Goal: Task Accomplishment & Management: Manage account settings

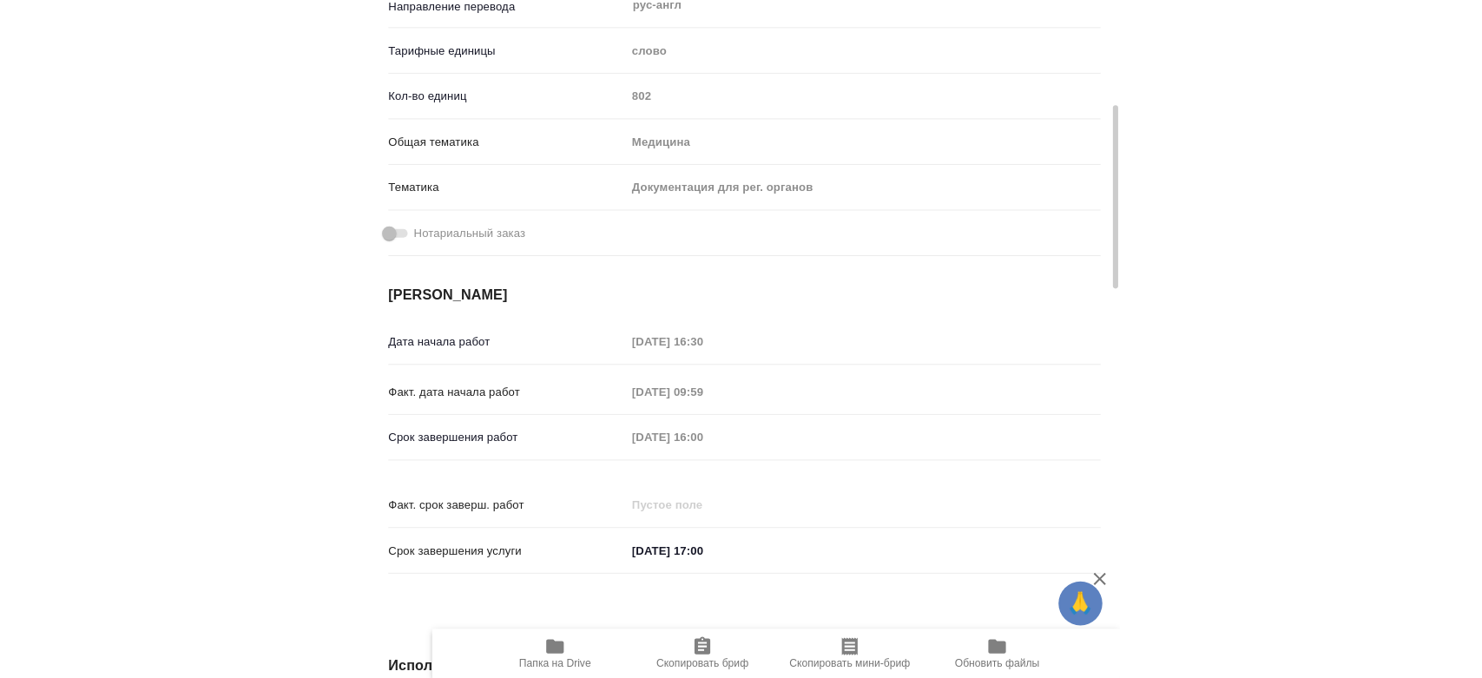
scroll to position [96, 0]
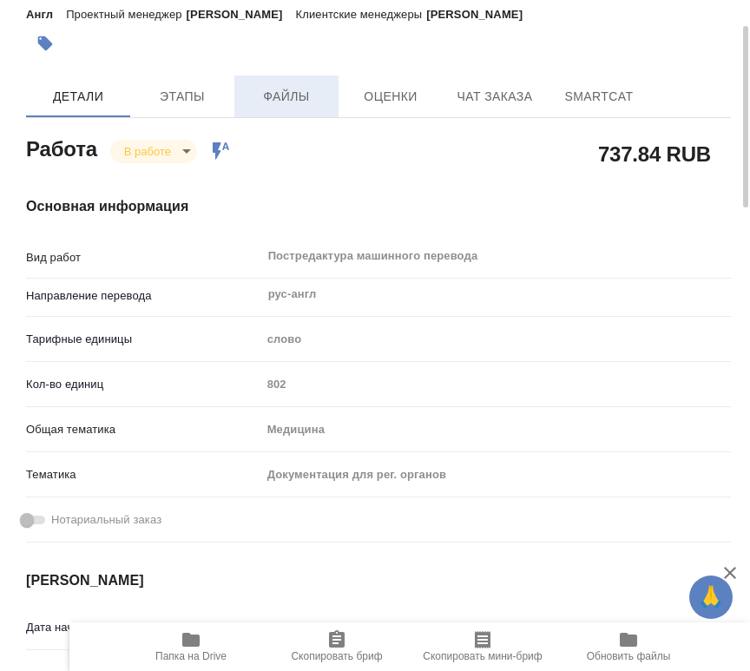
click at [293, 102] on span "Файлы" at bounding box center [286, 97] width 83 height 22
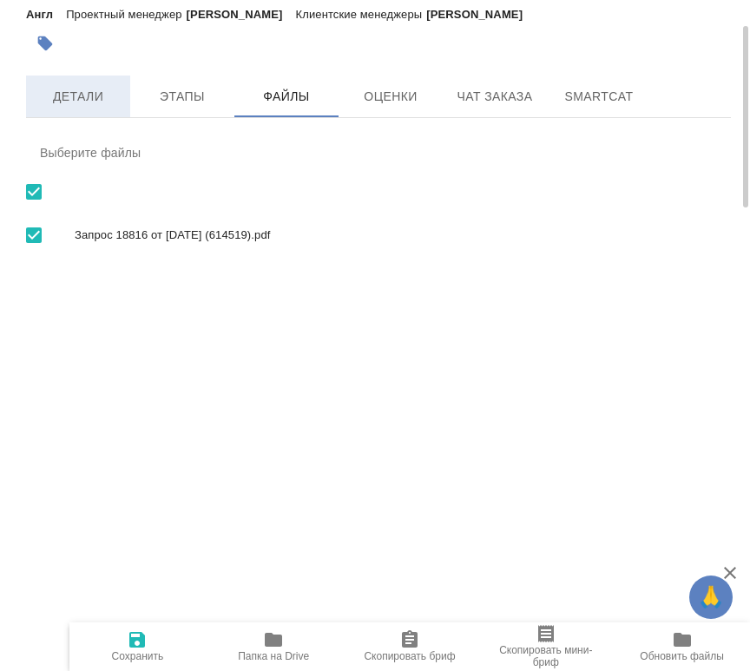
click at [89, 102] on span "Детали" at bounding box center [77, 97] width 83 height 22
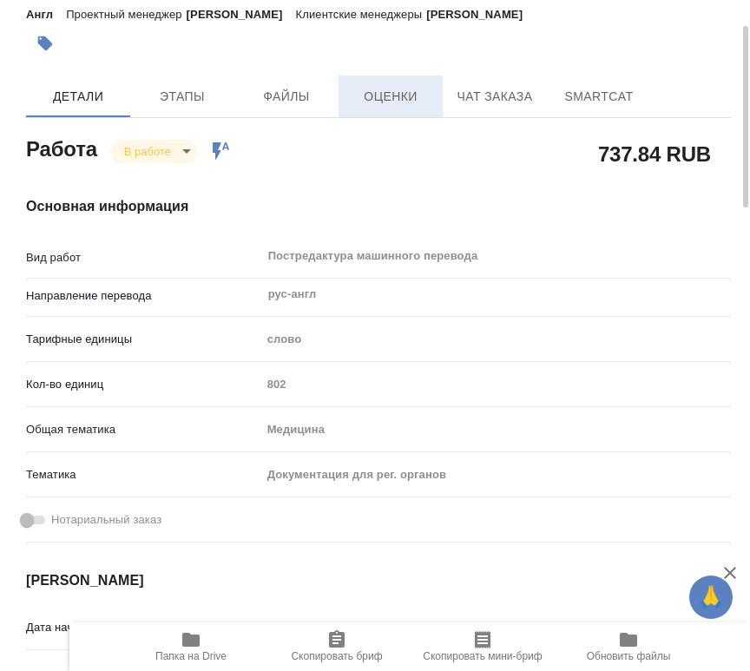
type textarea "x"
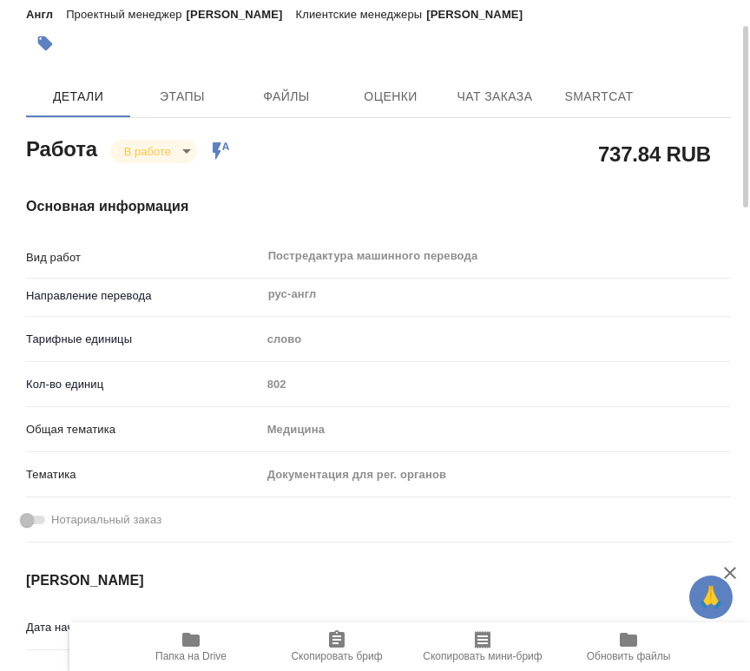
type textarea "x"
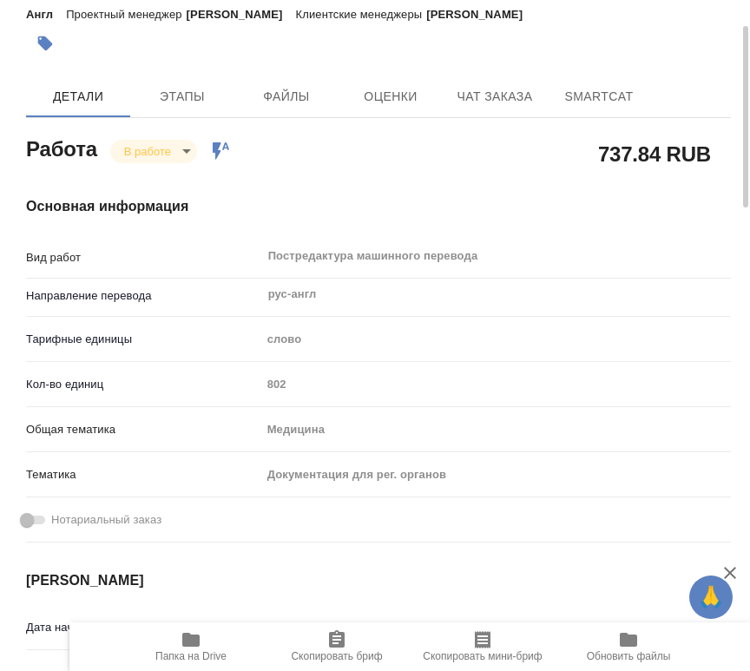
click at [168, 644] on span "Папка на Drive" at bounding box center [191, 646] width 125 height 33
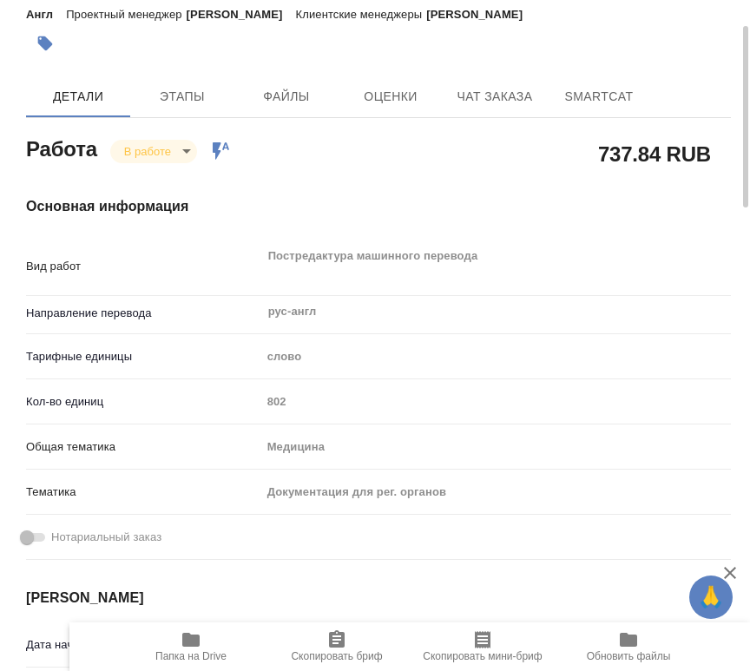
type textarea "x"
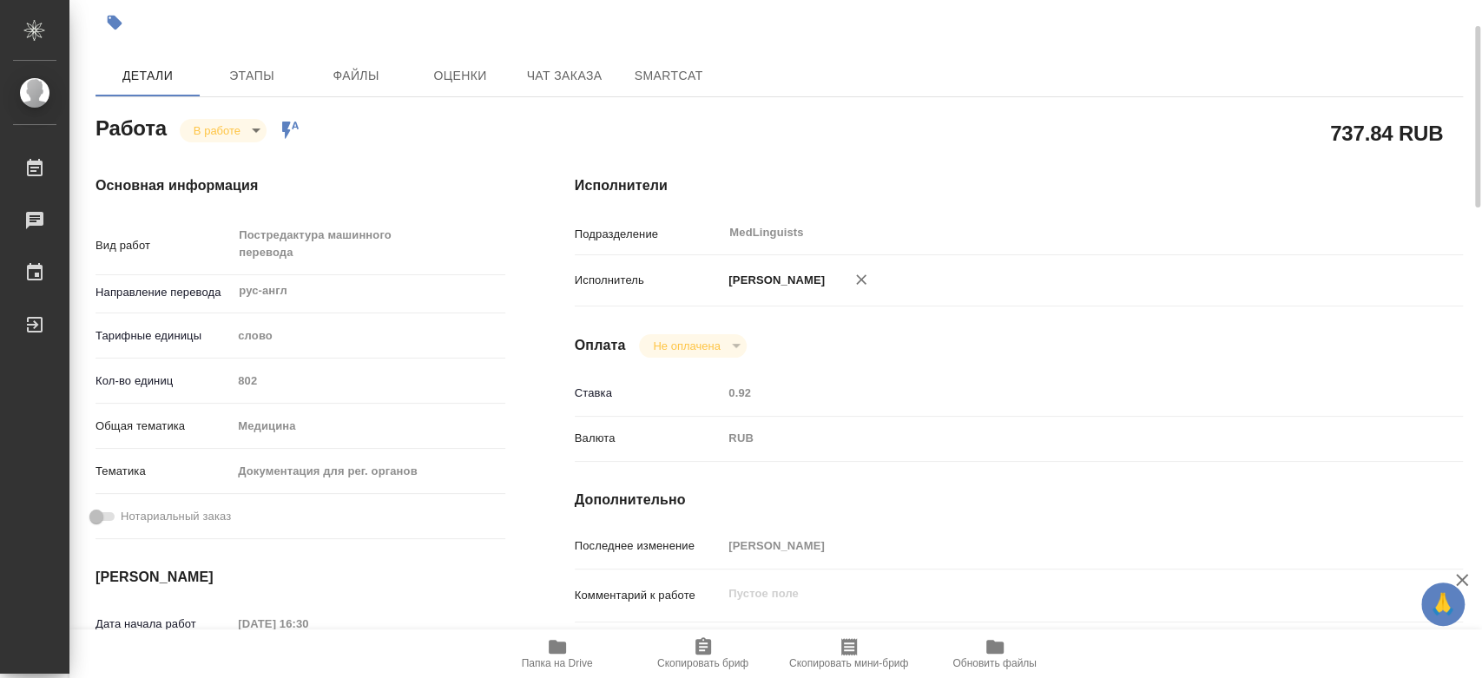
type textarea "x"
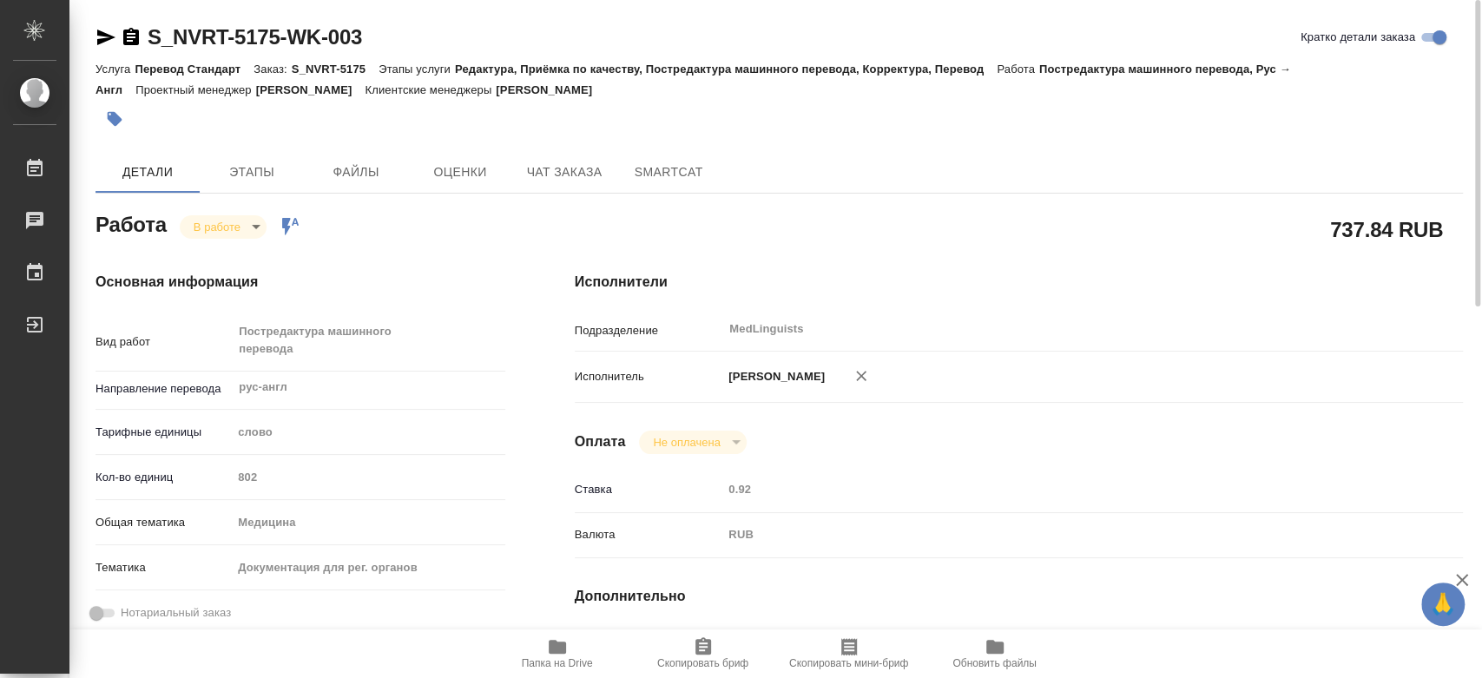
click at [553, 657] on icon "button" at bounding box center [557, 647] width 21 height 21
click at [236, 226] on body "🙏 .cls-1 fill:#fff; AWATERA Chernyayeva Tatyana Работы 0 Чаты График Выйти S_NV…" at bounding box center [741, 339] width 1482 height 678
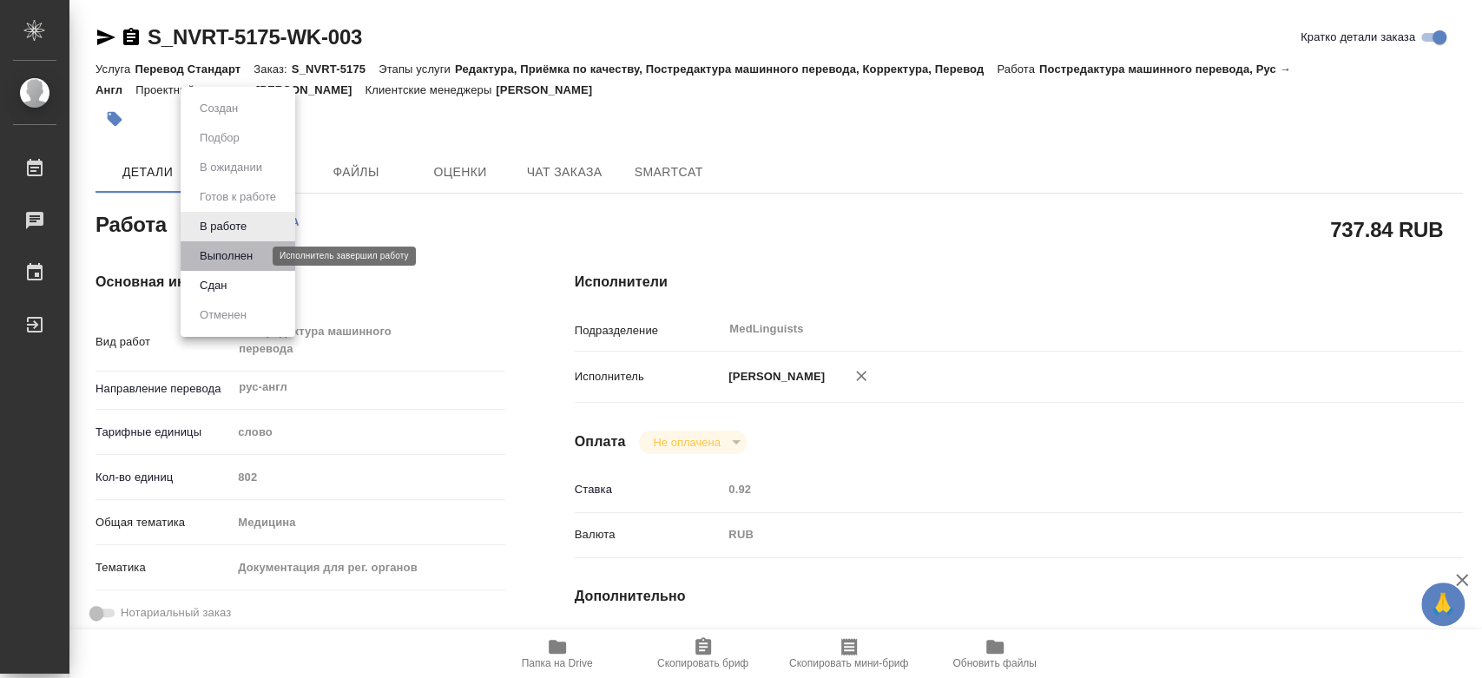
click at [249, 256] on button "Выполнен" at bounding box center [226, 256] width 63 height 19
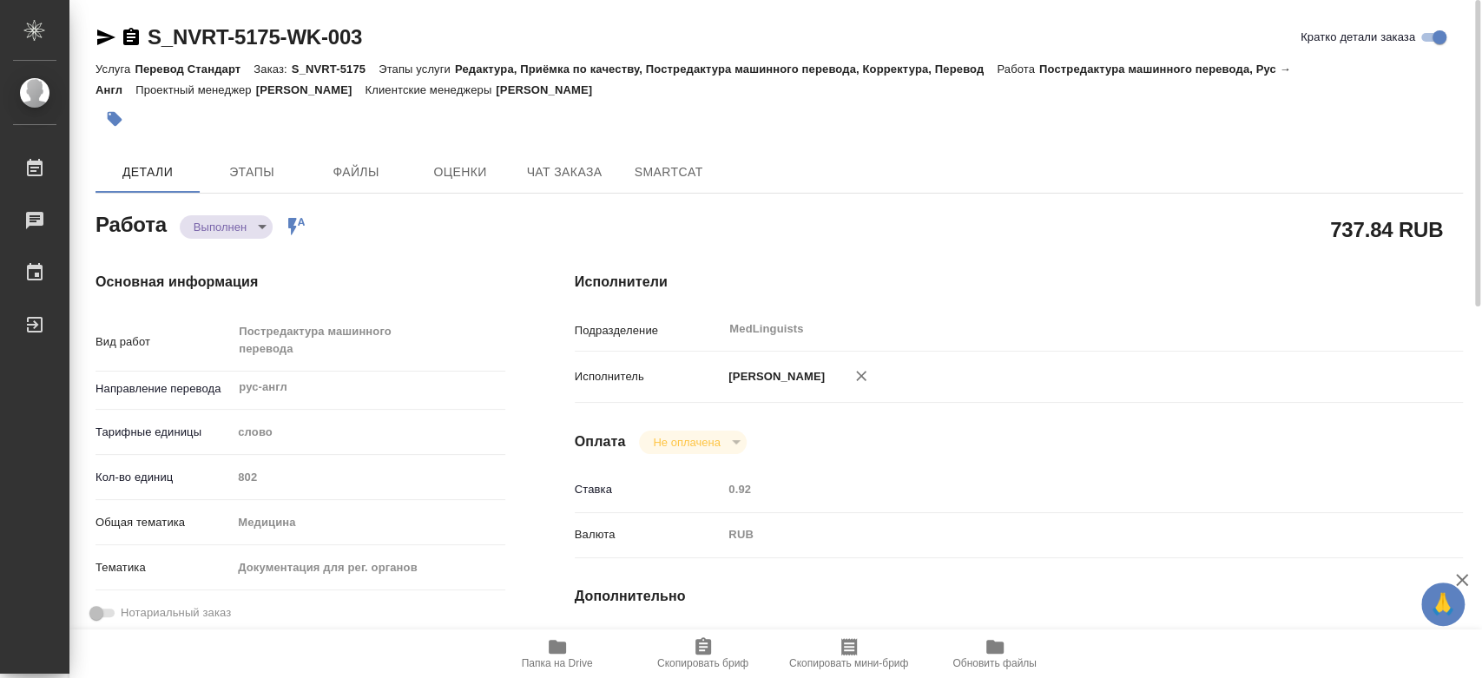
type textarea "x"
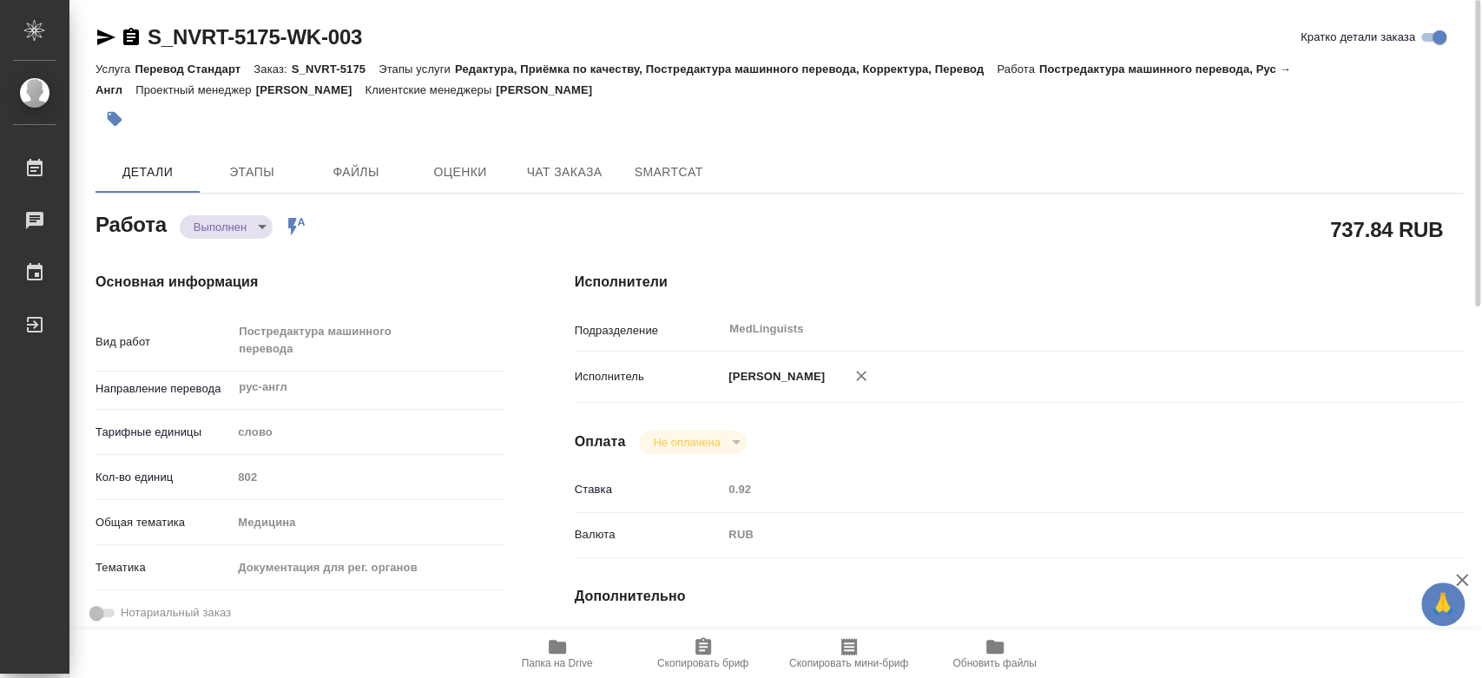
type textarea "x"
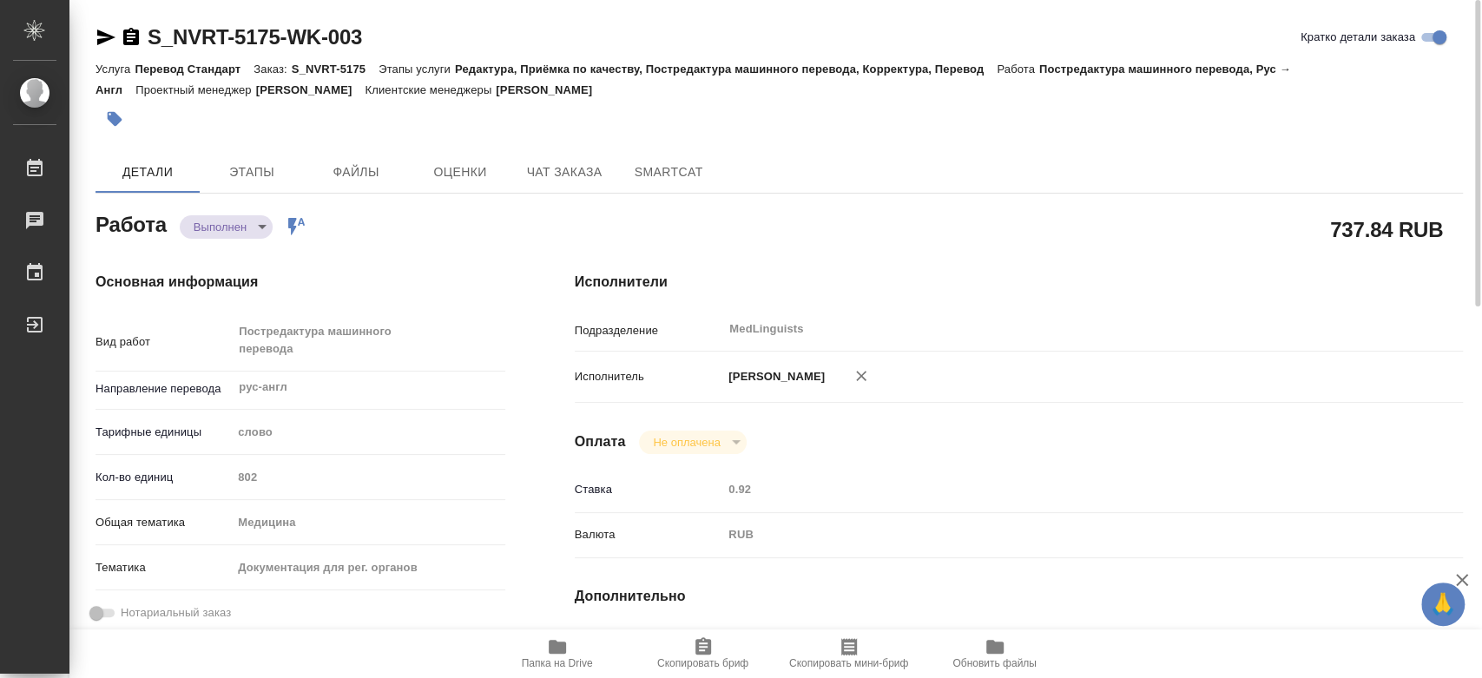
type textarea "x"
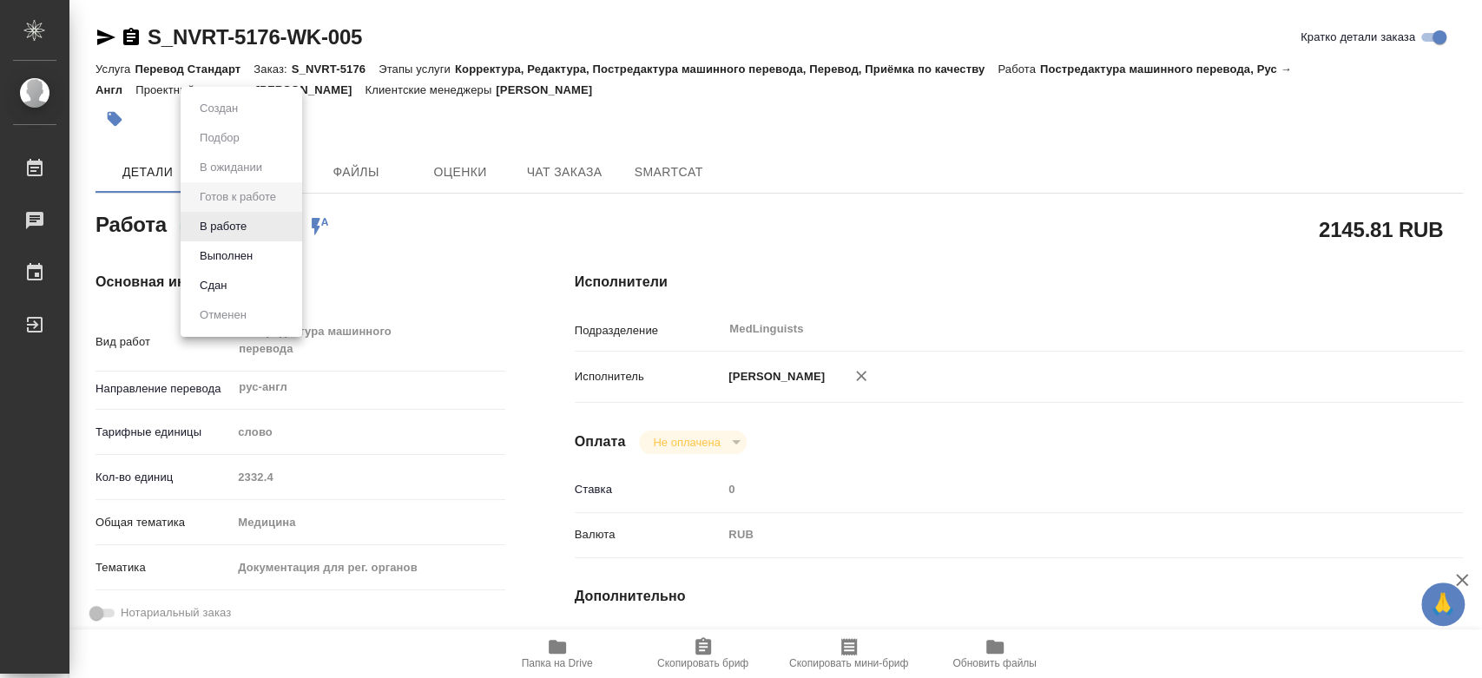
click at [270, 228] on body "🙏 .cls-1 fill:#fff; AWATERA Chernyayeva Tatyana Работы Чаты График Выйти S_NVRT…" at bounding box center [741, 339] width 1482 height 678
click at [239, 234] on button "В работе" at bounding box center [223, 226] width 57 height 19
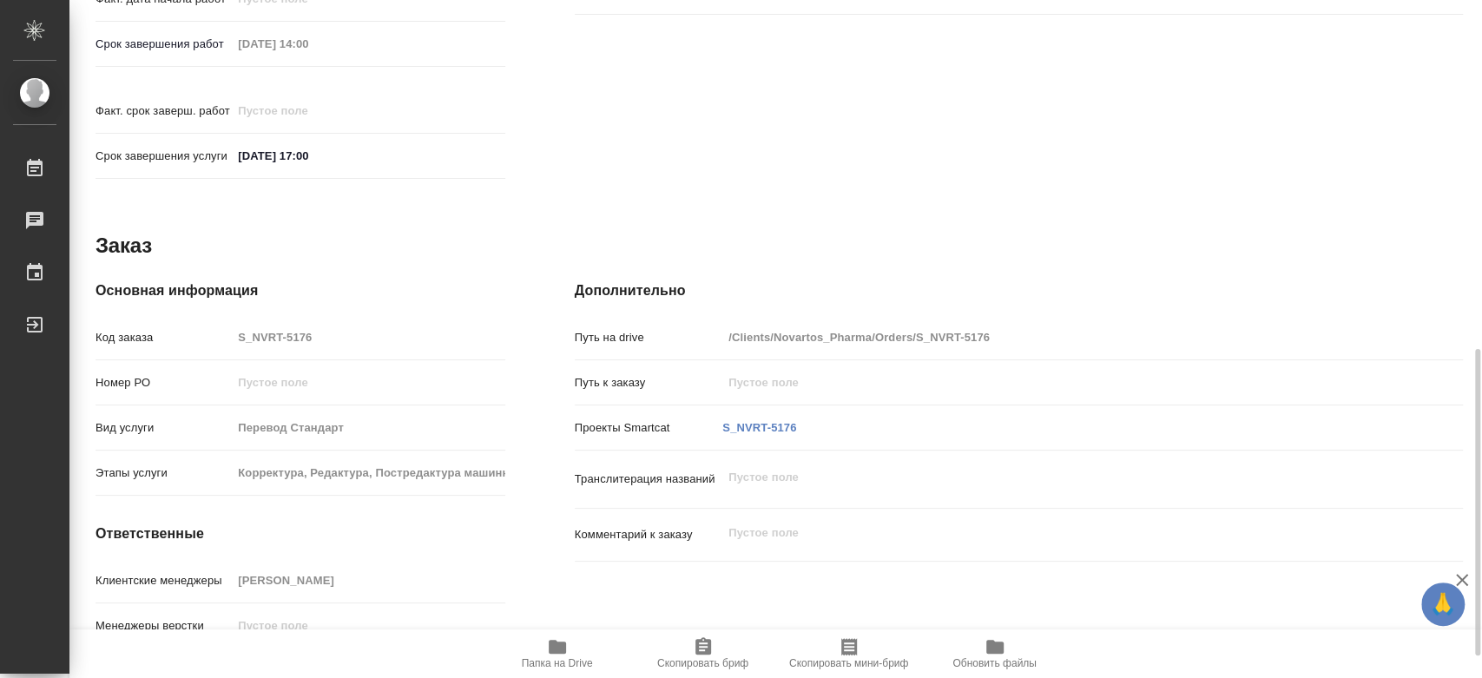
scroll to position [820, 0]
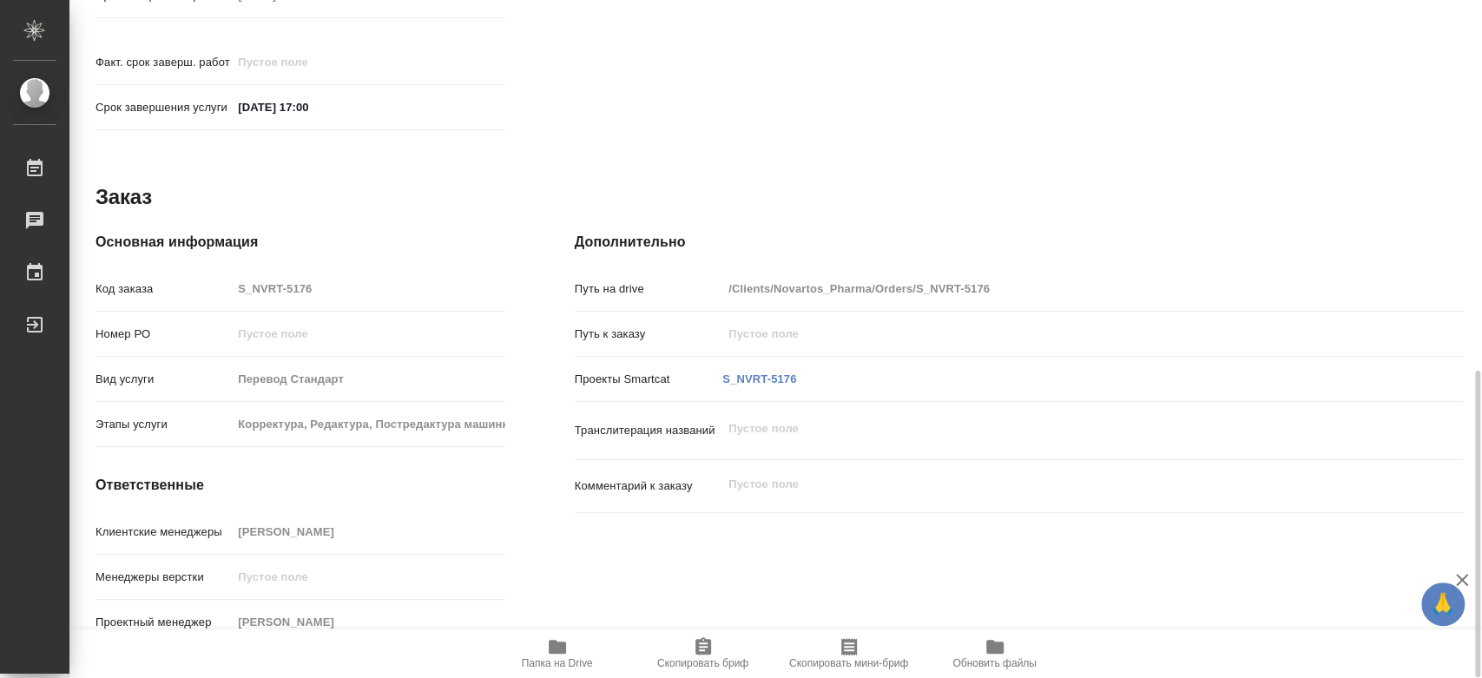
type textarea "x"
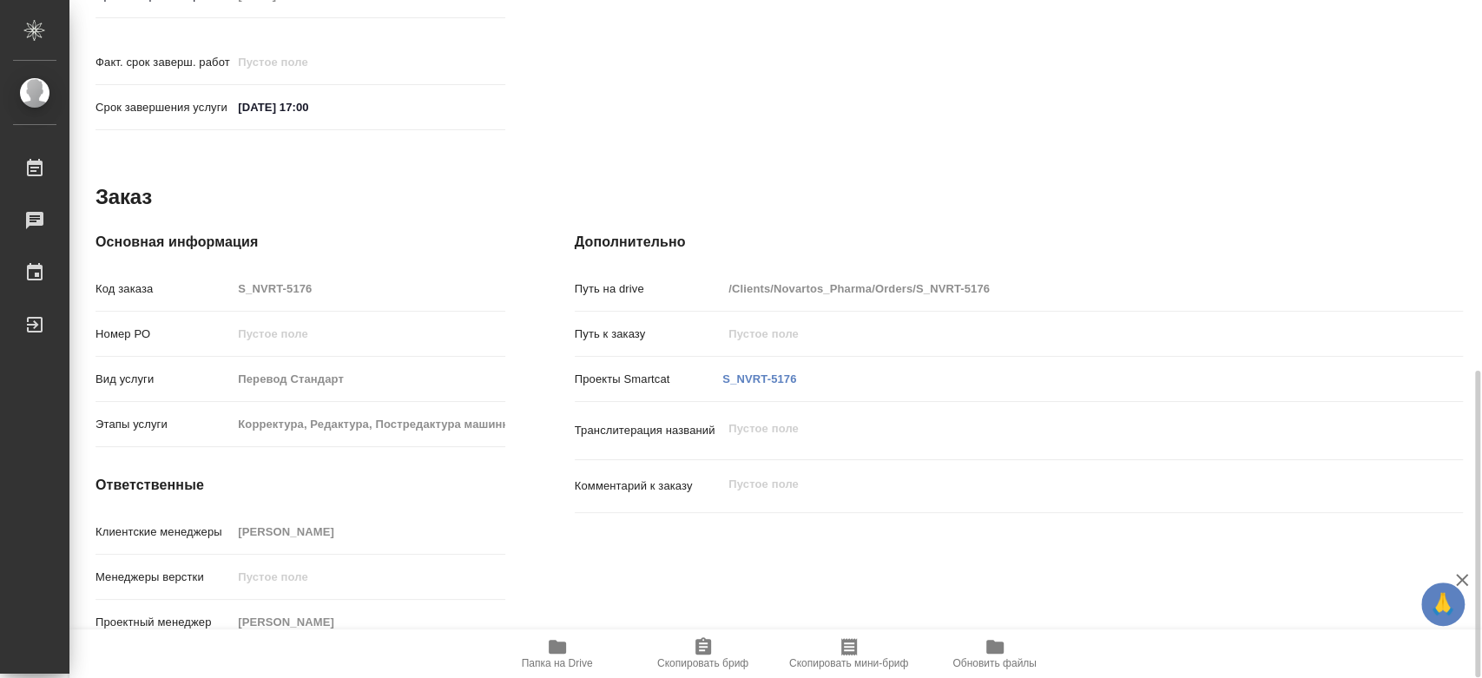
type textarea "x"
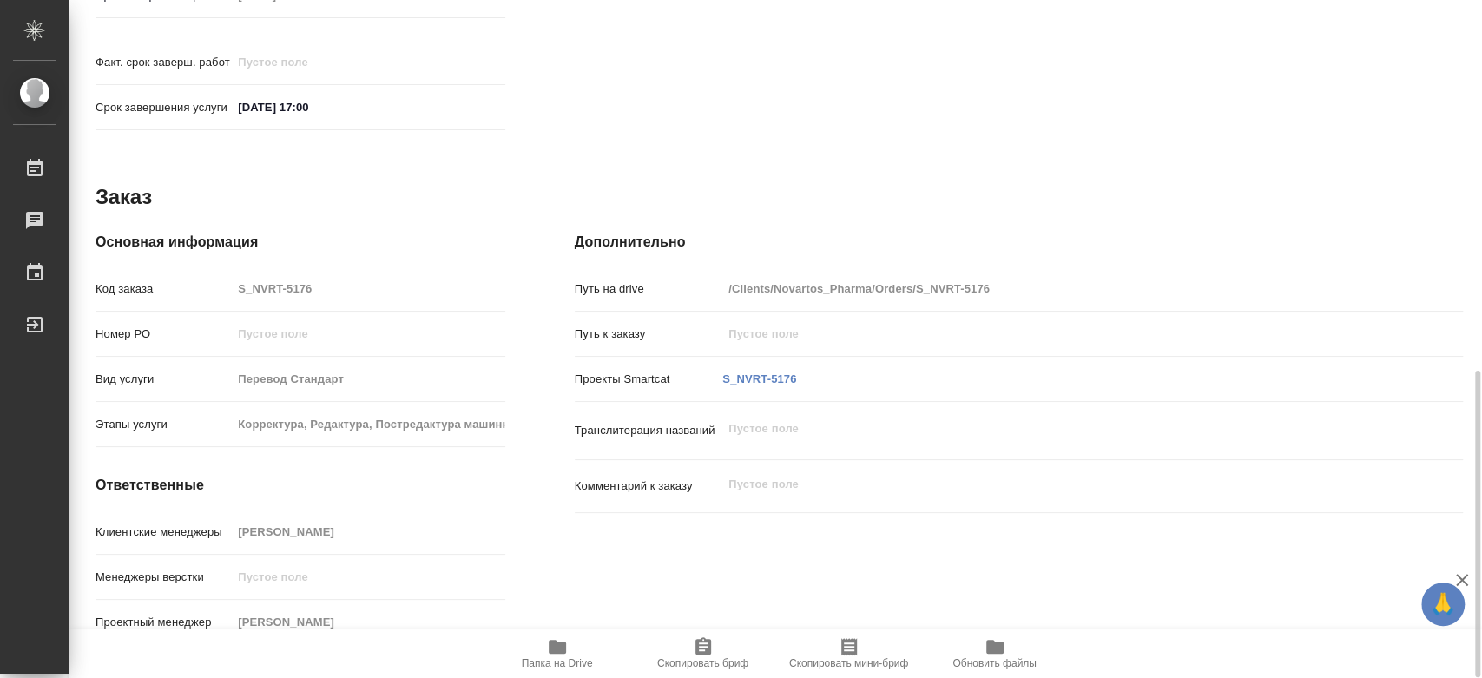
type textarea "x"
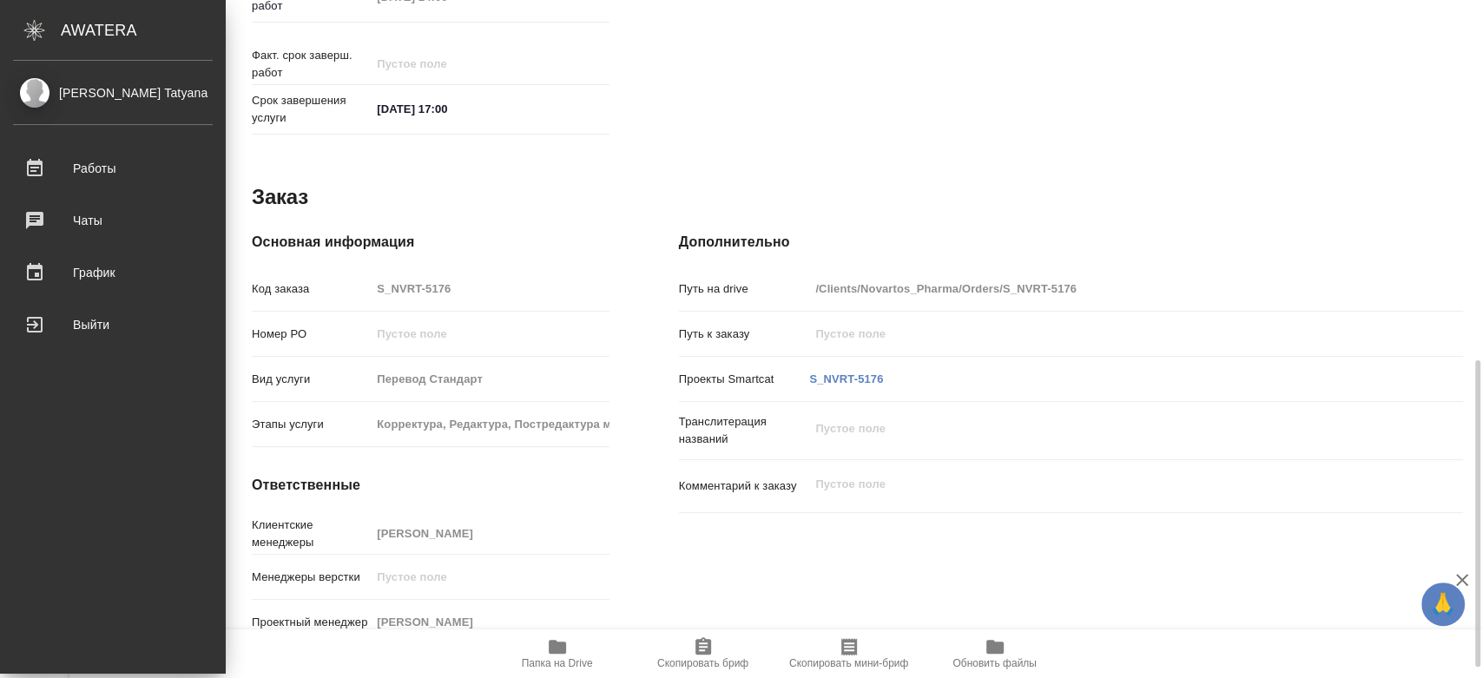
type textarea "x"
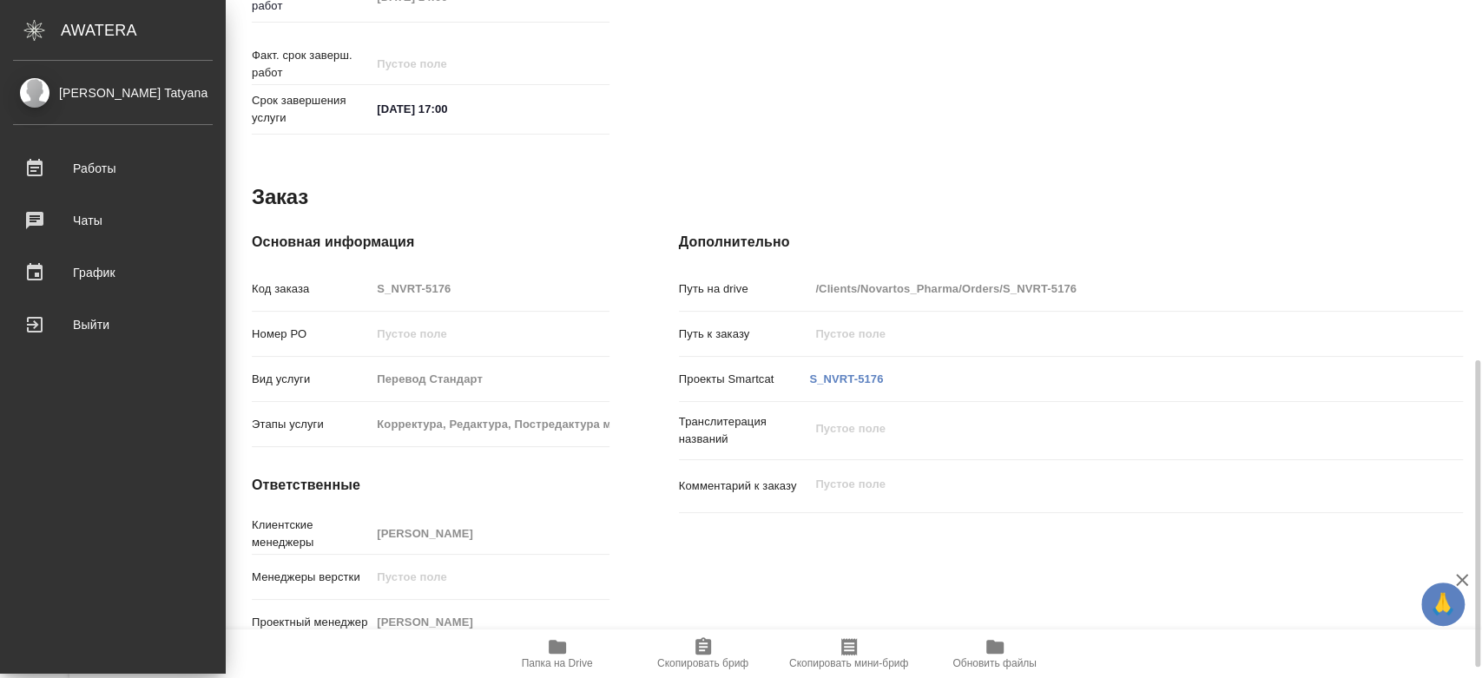
scroll to position [813, 0]
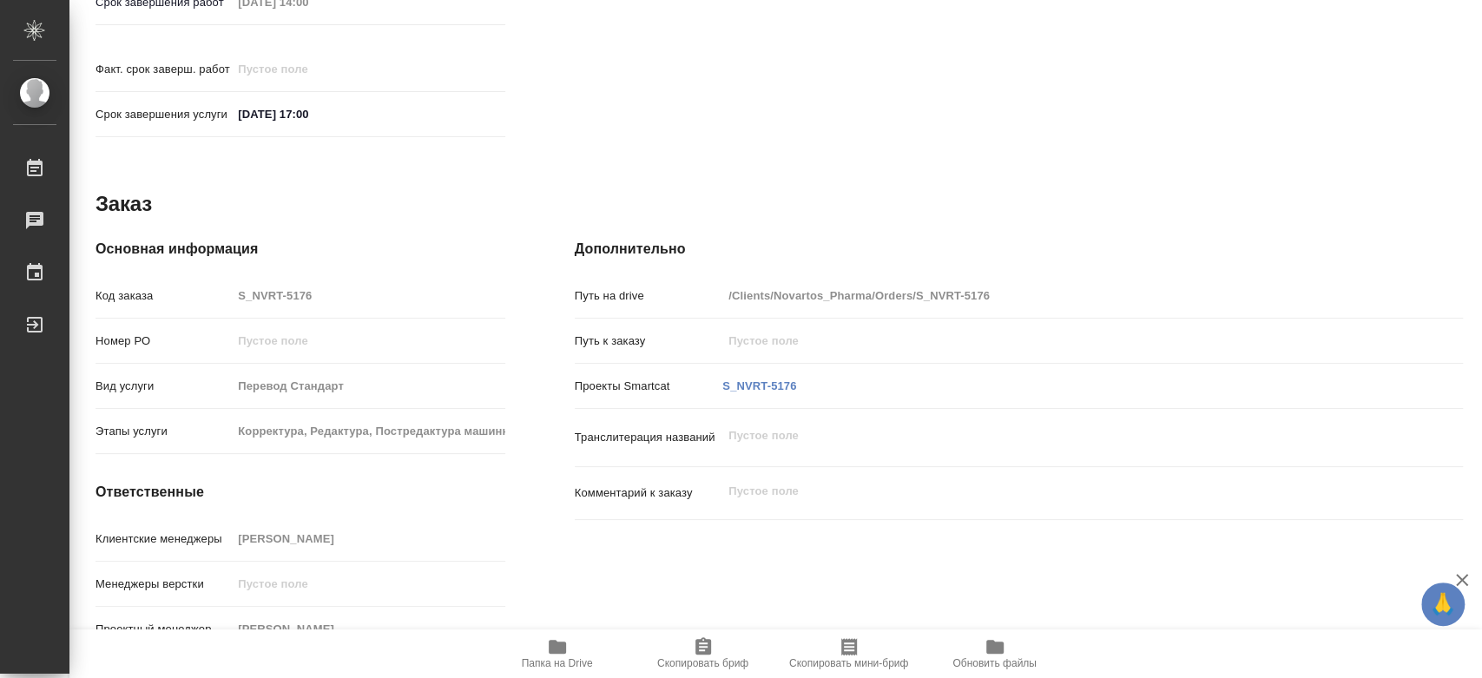
type textarea "x"
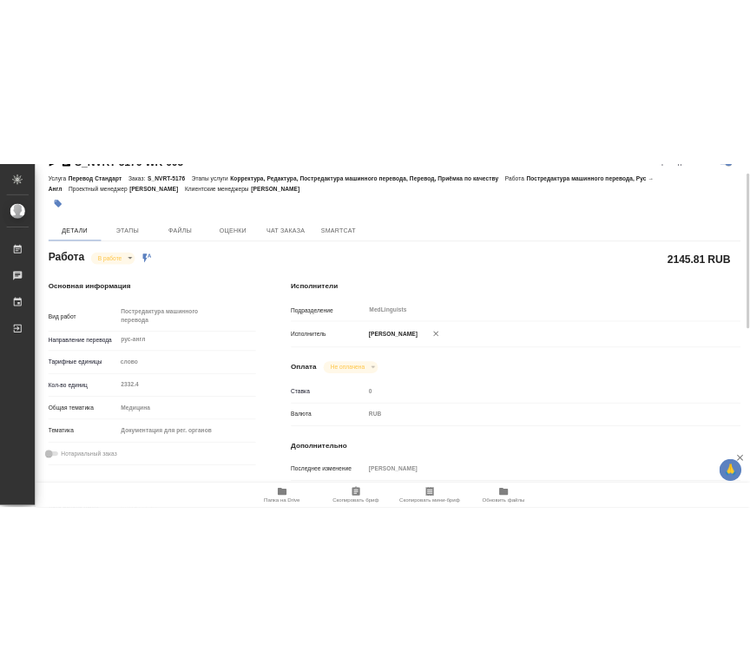
scroll to position [0, 0]
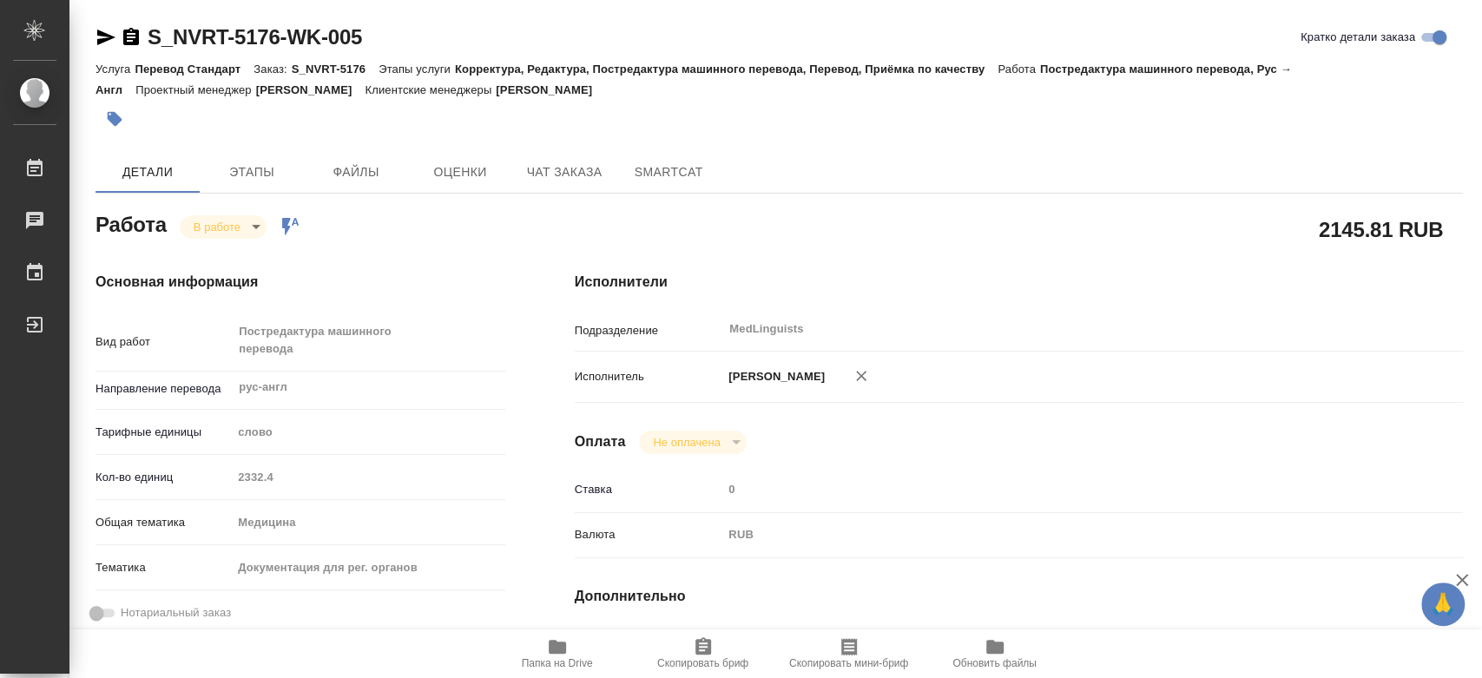
type textarea "x"
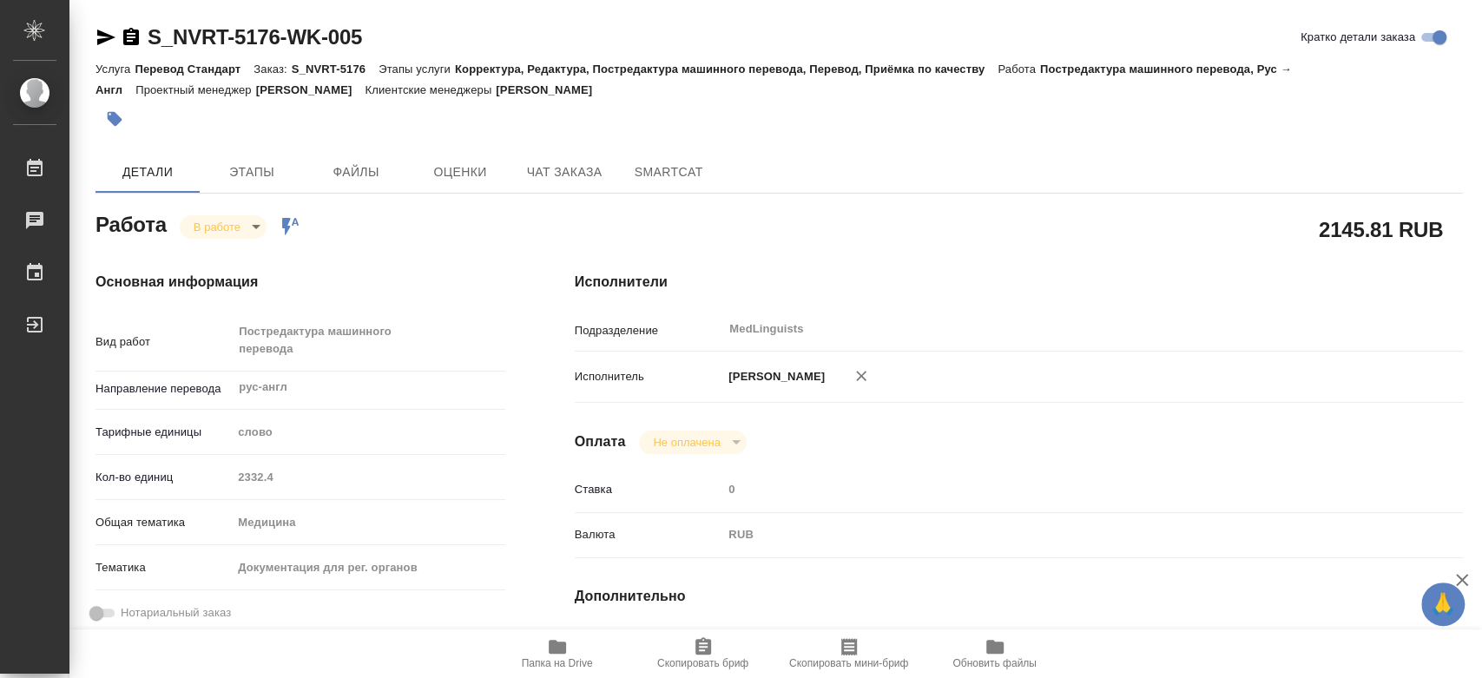
type textarea "x"
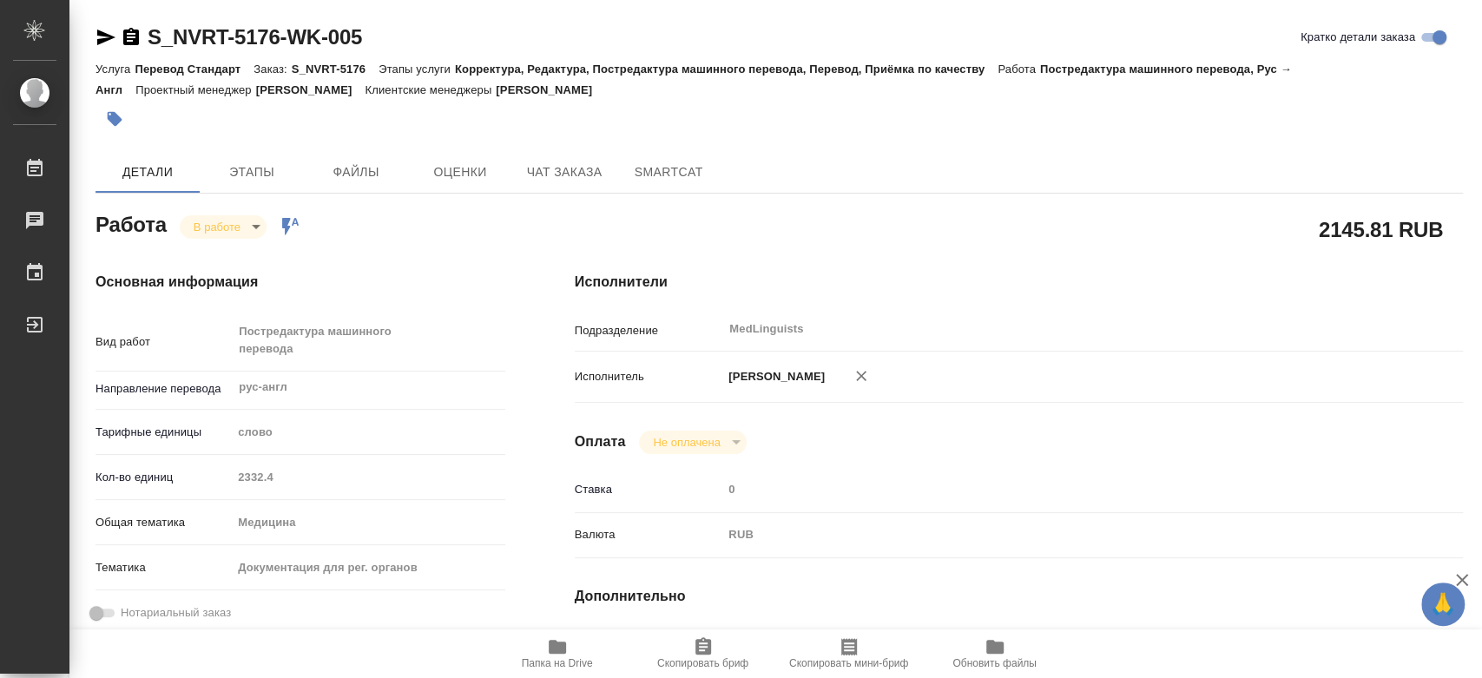
type textarea "x"
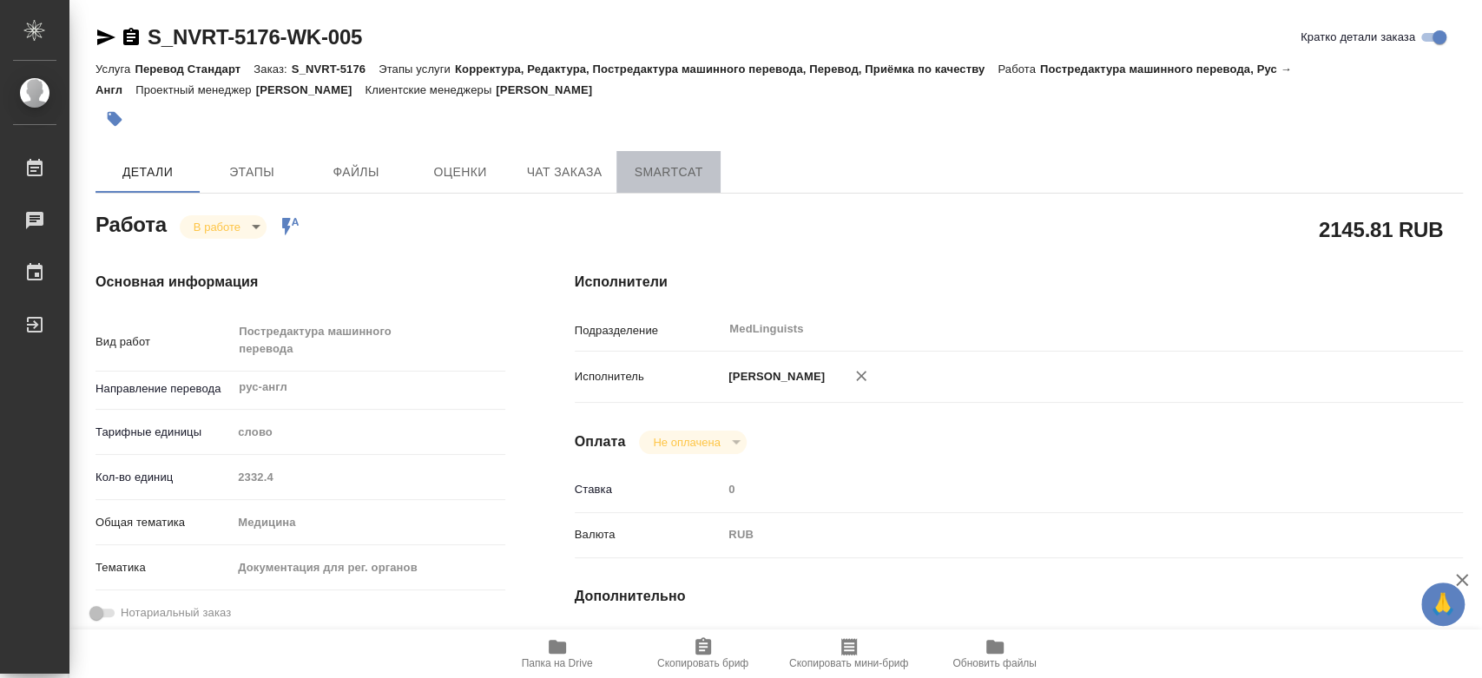
click at [657, 165] on span "SmartCat" at bounding box center [668, 173] width 83 height 22
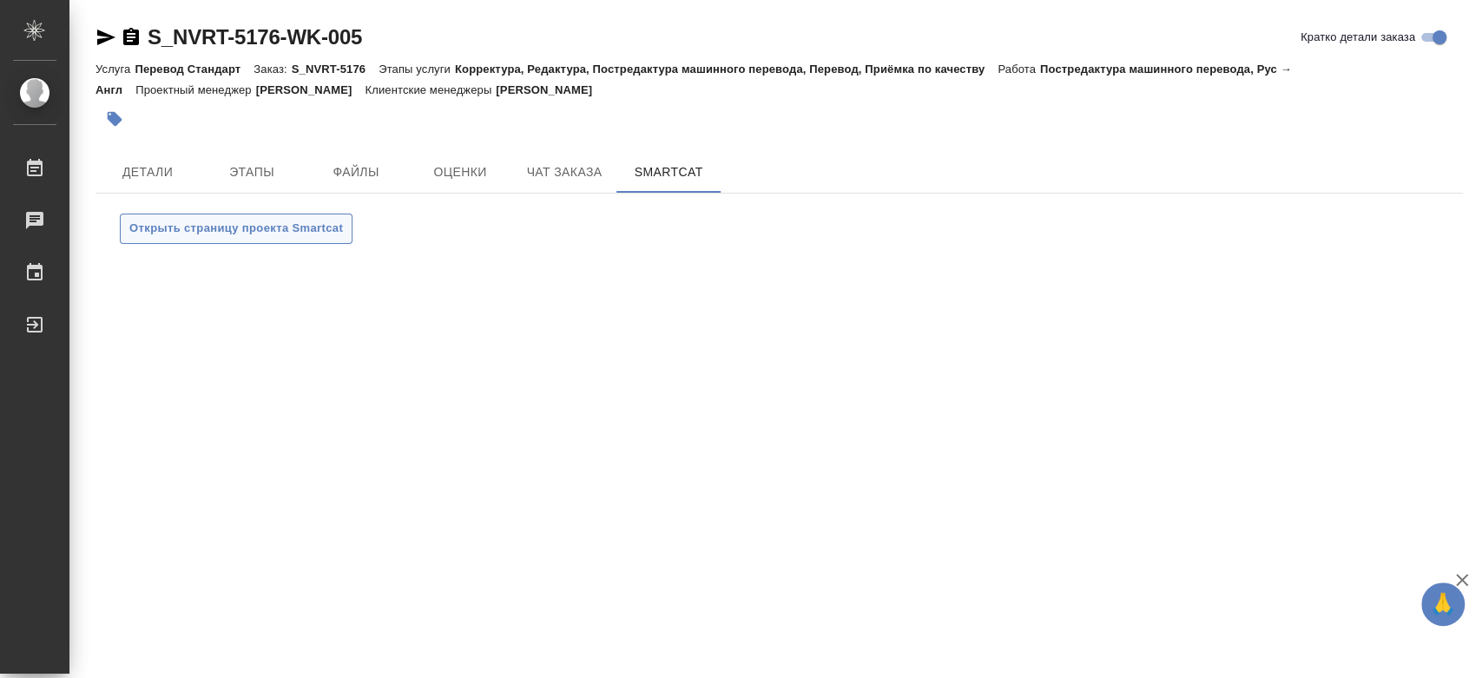
click at [324, 237] on span "Открыть страницу проекта Smartcat" at bounding box center [236, 229] width 214 height 20
click at [151, 183] on button "Детали" at bounding box center [148, 172] width 104 height 42
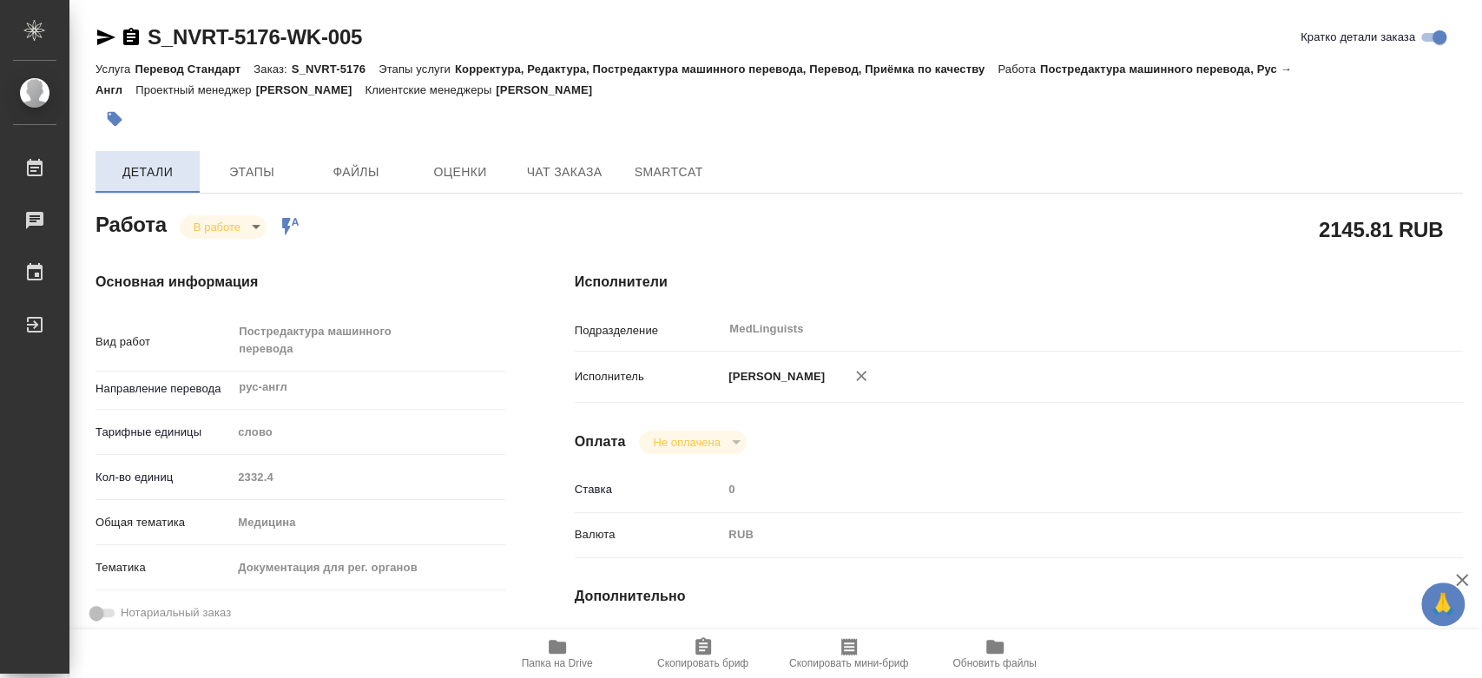
type textarea "x"
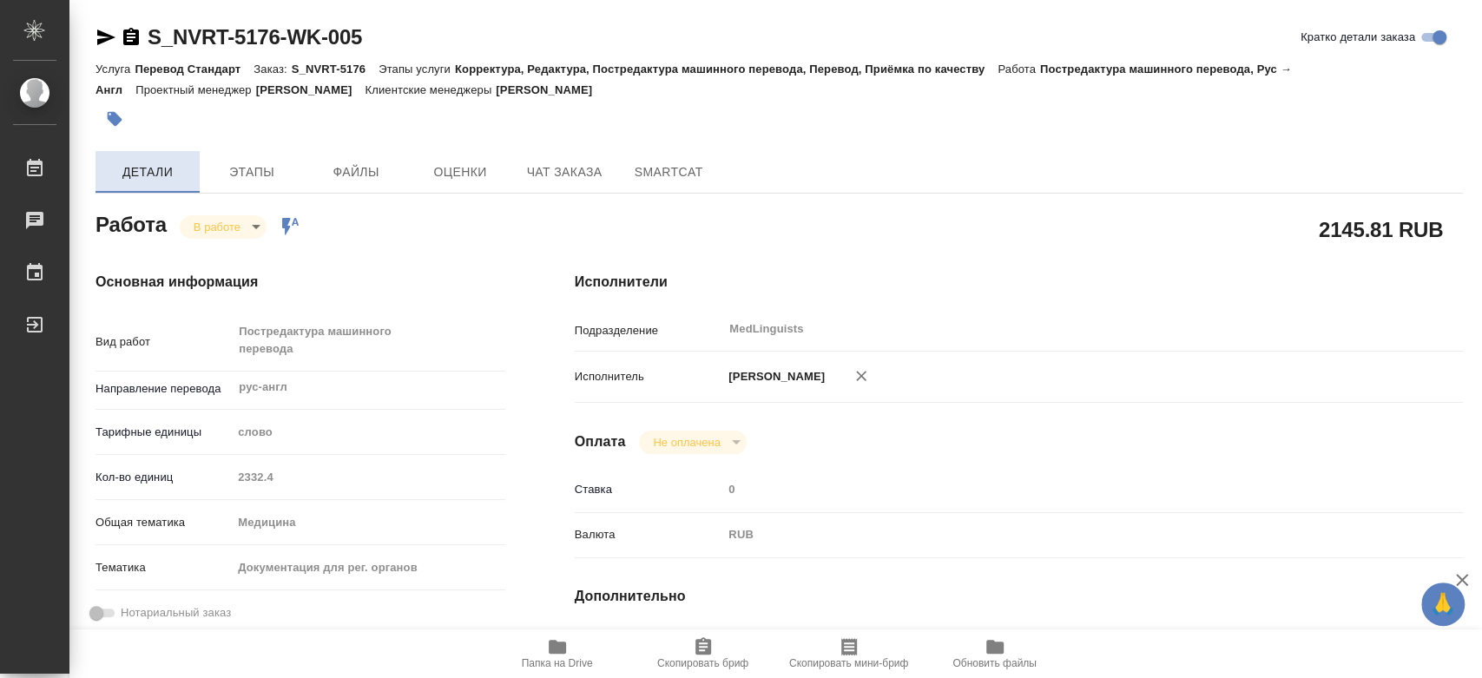
type textarea "x"
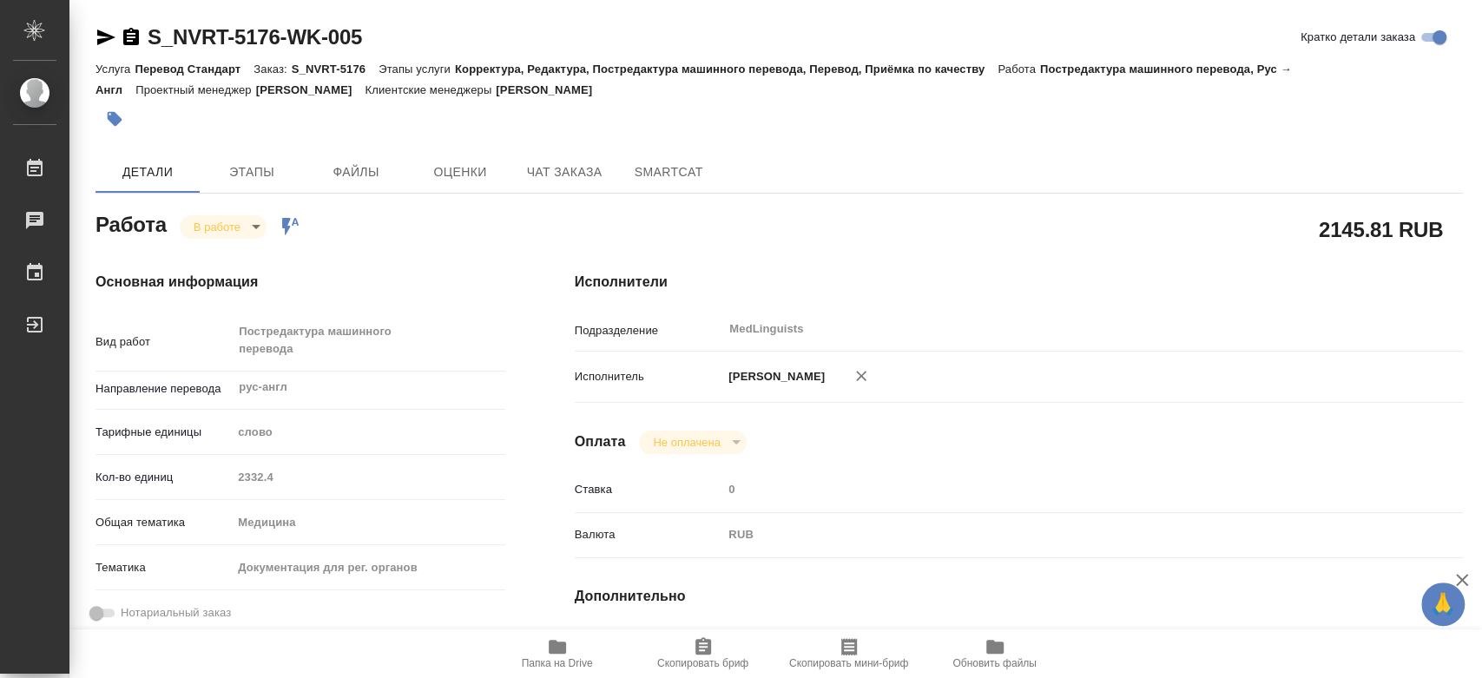
type textarea "x"
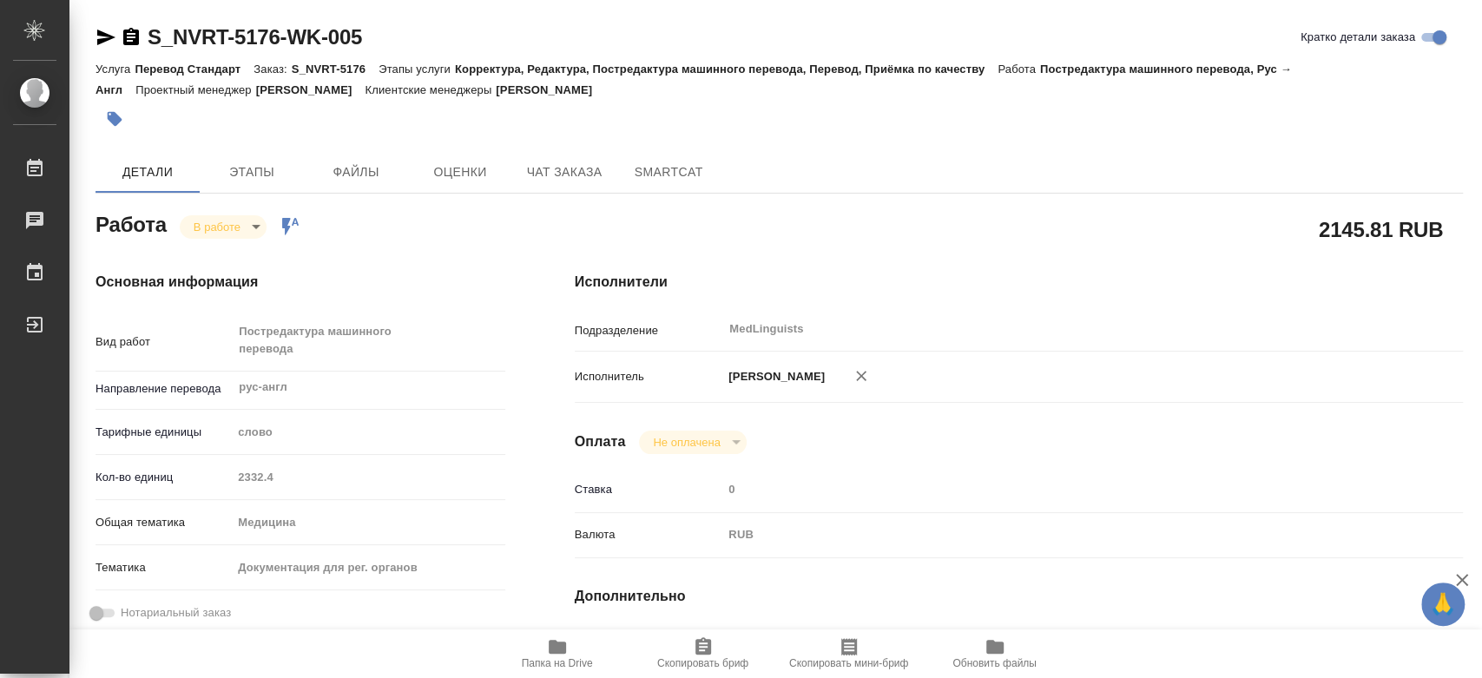
click at [537, 657] on span "Папка на Drive" at bounding box center [557, 653] width 125 height 33
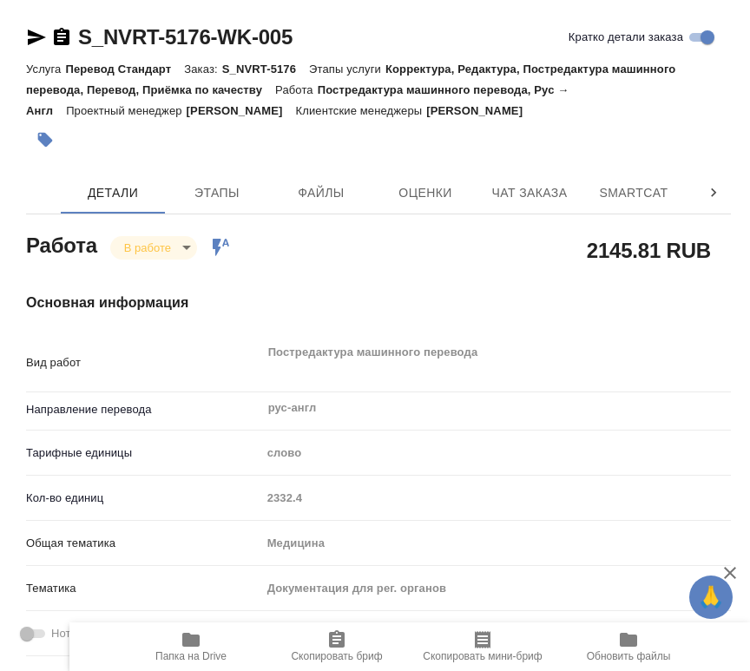
type textarea "x"
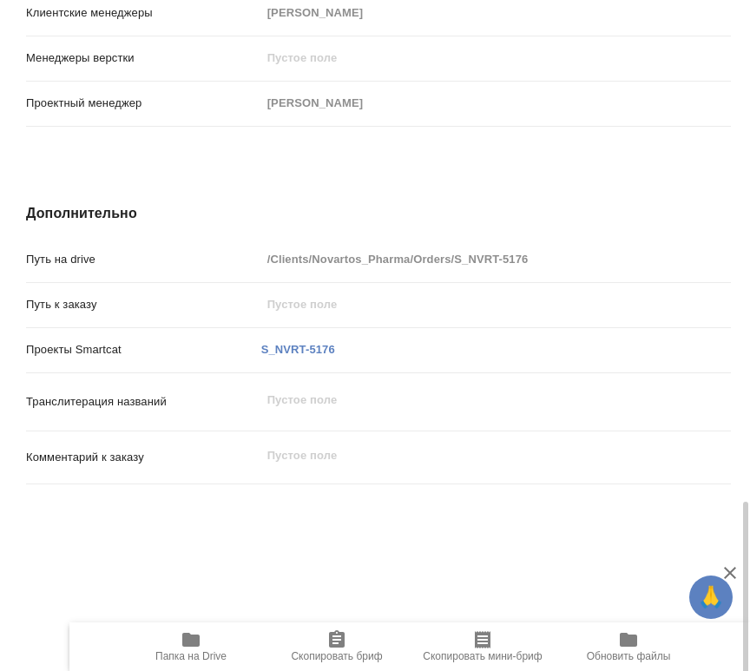
scroll to position [1958, 0]
